Goal: Information Seeking & Learning: Learn about a topic

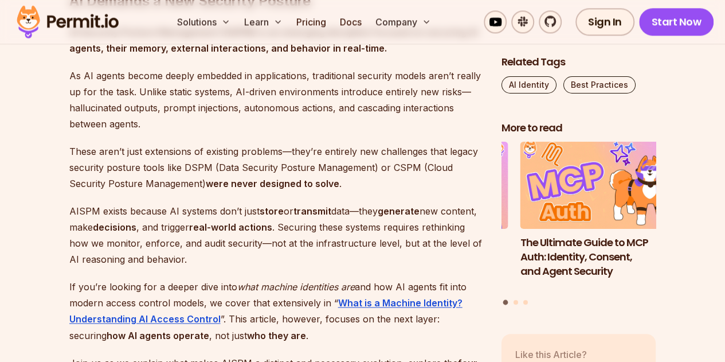
scroll to position [774, 0]
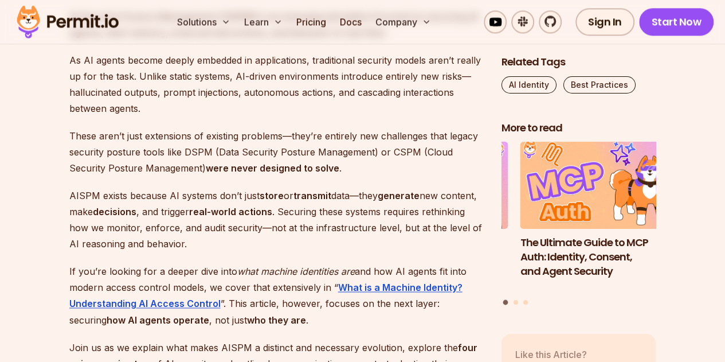
drag, startPoint x: 68, startPoint y: 261, endPoint x: 51, endPoint y: 274, distance: 20.9
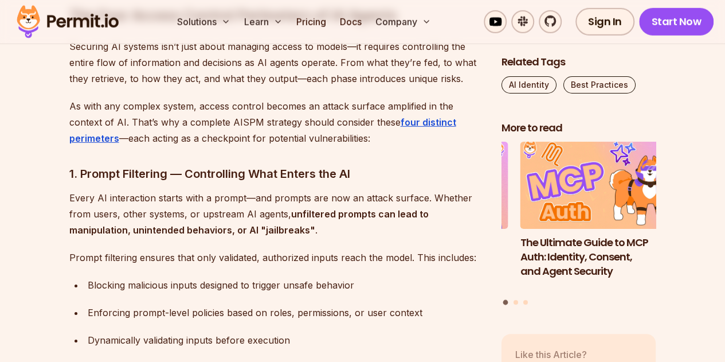
scroll to position [1697, 0]
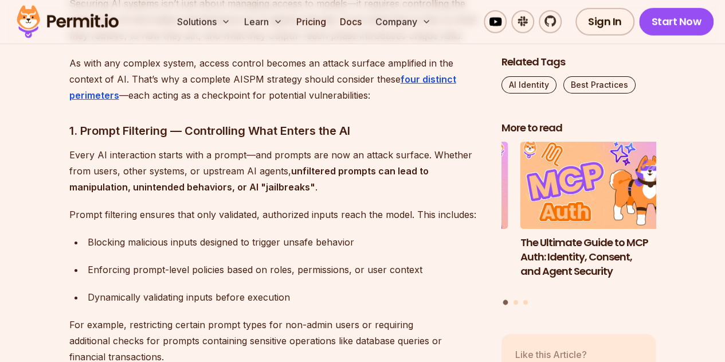
drag, startPoint x: 51, startPoint y: 274, endPoint x: 46, endPoint y: 284, distance: 11.0
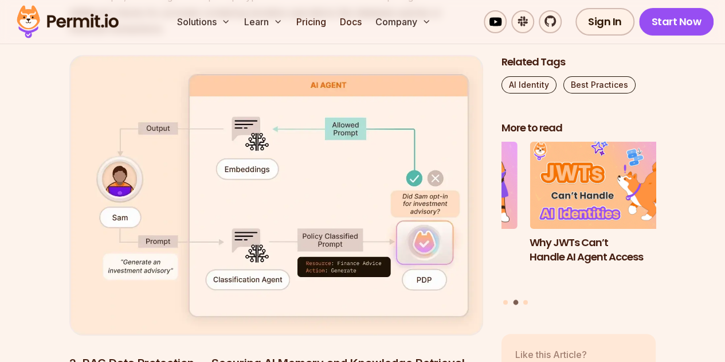
scroll to position [2018, 0]
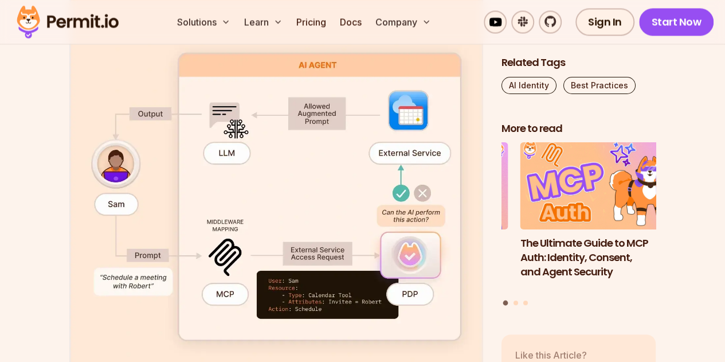
scroll to position [3230, 0]
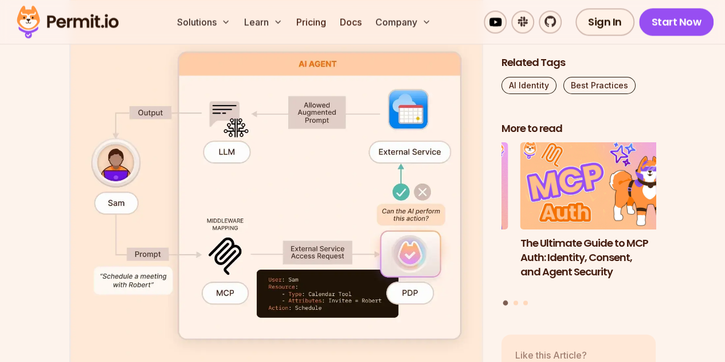
drag, startPoint x: 46, startPoint y: 295, endPoint x: 39, endPoint y: 330, distance: 35.6
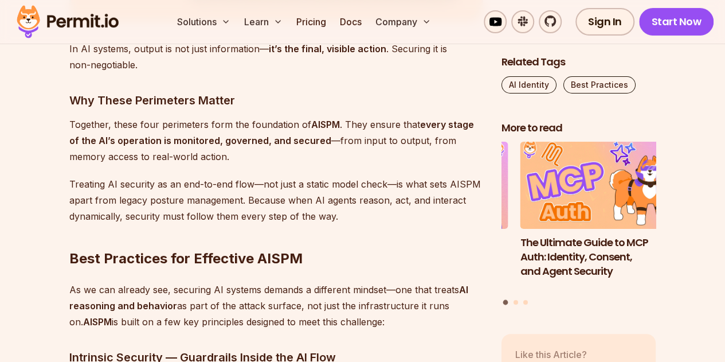
scroll to position [4305, 0]
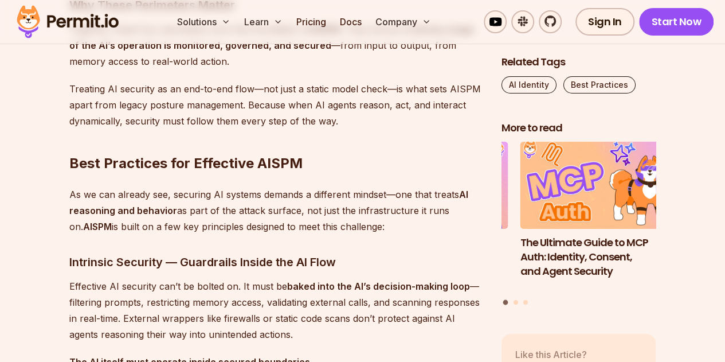
drag, startPoint x: 39, startPoint y: 330, endPoint x: 31, endPoint y: 331, distance: 8.0
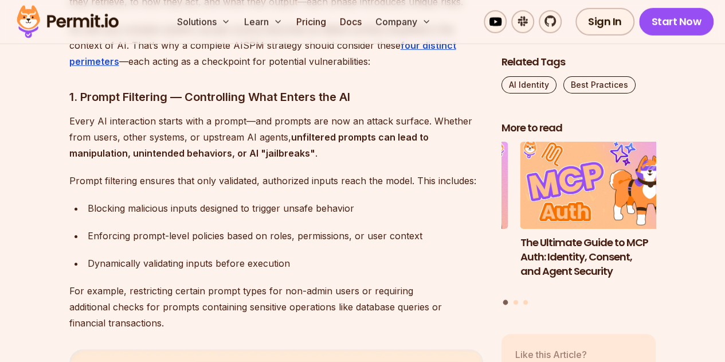
scroll to position [1732, 0]
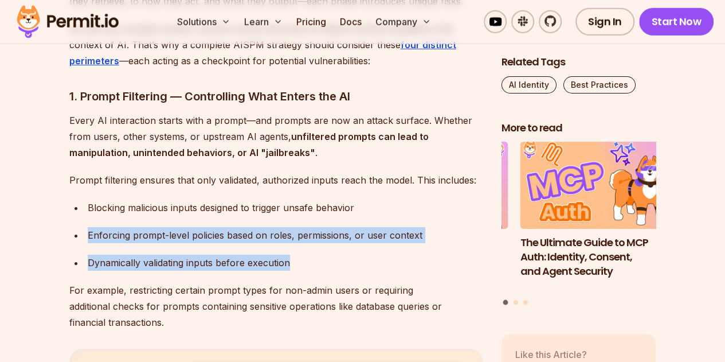
drag, startPoint x: 324, startPoint y: 257, endPoint x: 85, endPoint y: 236, distance: 240.4
click at [85, 236] on ul "Blocking malicious inputs designed to trigger unsafe behavior Enforcing prompt-…" at bounding box center [276, 234] width 414 height 71
copy ul "Enforcing prompt-level policies based on roles, permissions, or user context Dy…"
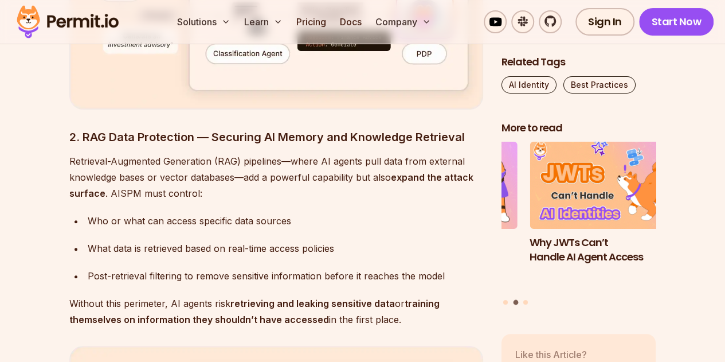
scroll to position [2258, 0]
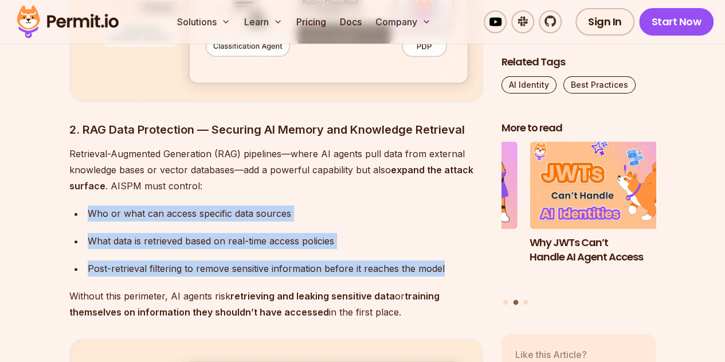
drag, startPoint x: 449, startPoint y: 272, endPoint x: 87, endPoint y: 214, distance: 366.8
click at [87, 214] on ul "Who or what can access specific data sources What data is retrieved based on re…" at bounding box center [276, 240] width 414 height 71
copy ul "Who or what can access specific data sources What data is retrieved based on re…"
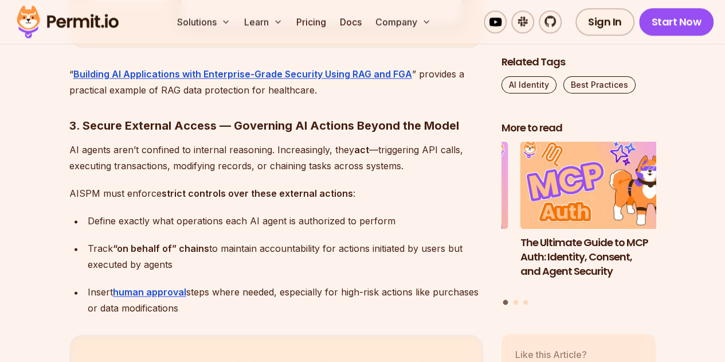
scroll to position [2883, 0]
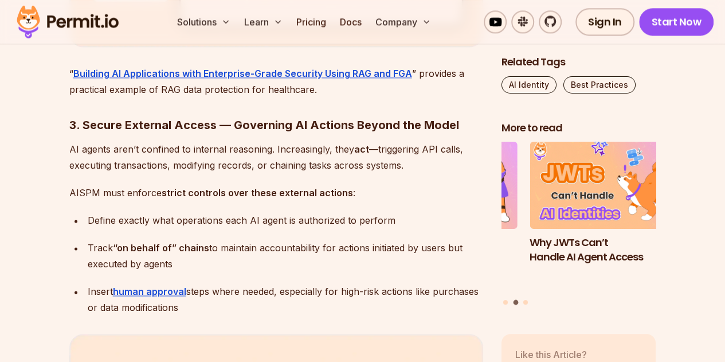
drag, startPoint x: 183, startPoint y: 305, endPoint x: 85, endPoint y: 219, distance: 130.0
click at [85, 220] on ul "Define exactly what operations each AI agent is authorized to perform Track “on…" at bounding box center [276, 263] width 414 height 103
copy ul "Define exactly what operations each AI agent is authorized to perform Track “on…"
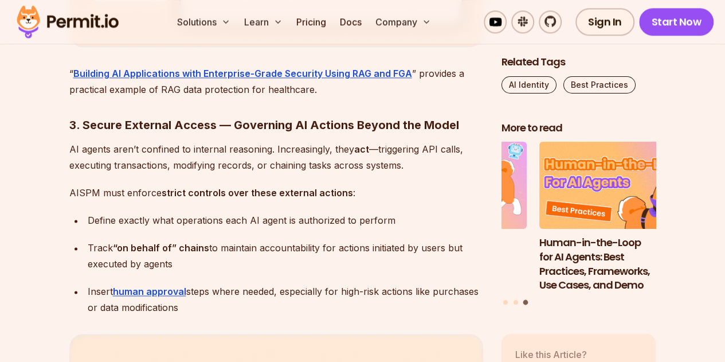
click at [86, 255] on li "Track “on behalf of” chains to maintain accountability for actions initiated by…" at bounding box center [283, 256] width 399 height 32
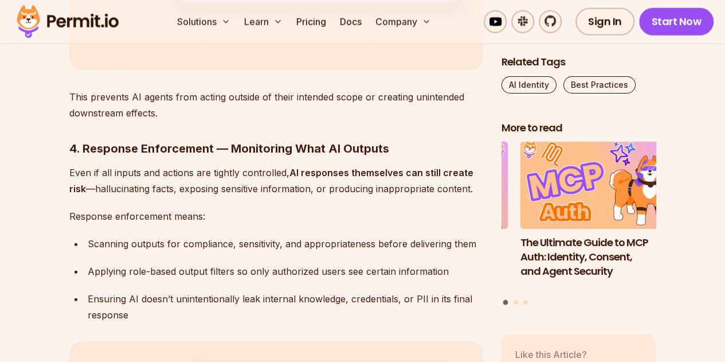
scroll to position [3565, 0]
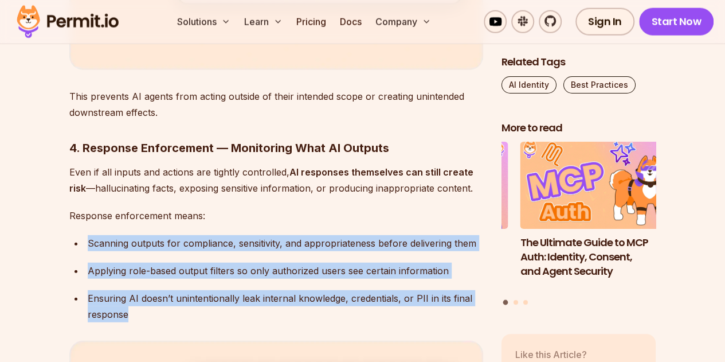
drag, startPoint x: 151, startPoint y: 310, endPoint x: 81, endPoint y: 245, distance: 95.3
click at [81, 245] on ul "Scanning outputs for compliance, sensitivity, and appropriateness before delive…" at bounding box center [276, 278] width 414 height 87
copy ul "Scanning outputs for compliance, sensitivity, and appropriateness before delive…"
